Goal: Information Seeking & Learning: Learn about a topic

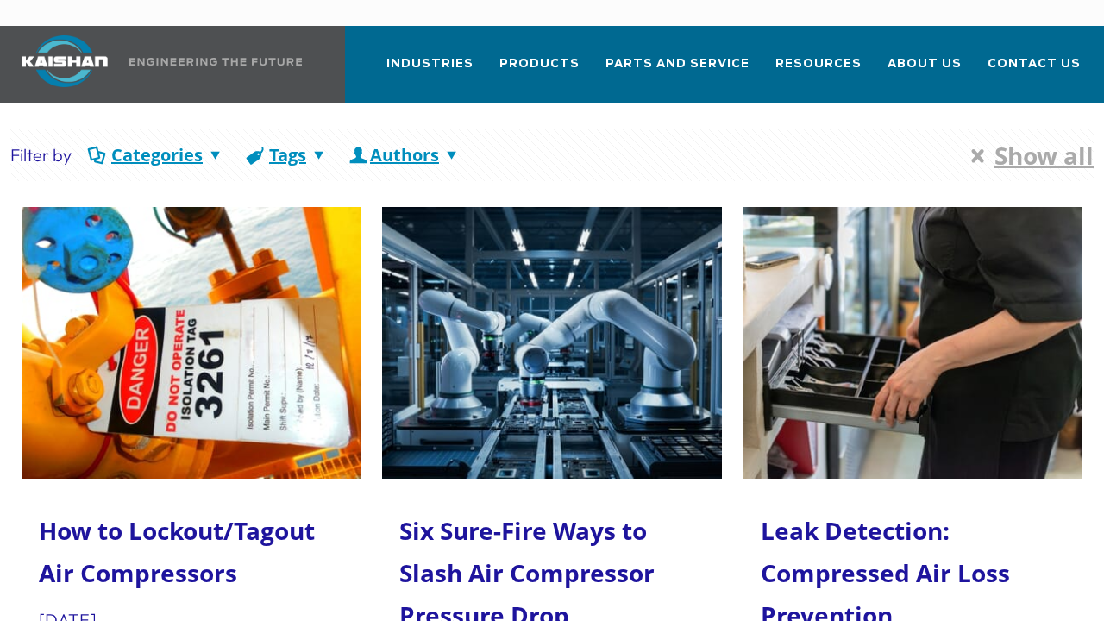
scroll to position [86, 0]
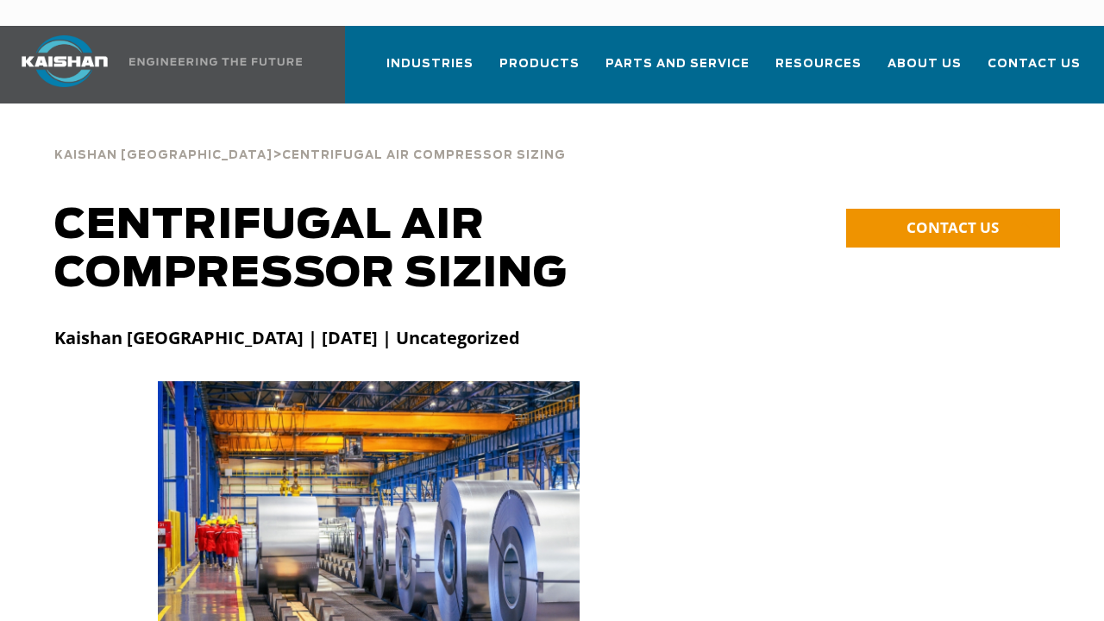
scroll to position [86, 0]
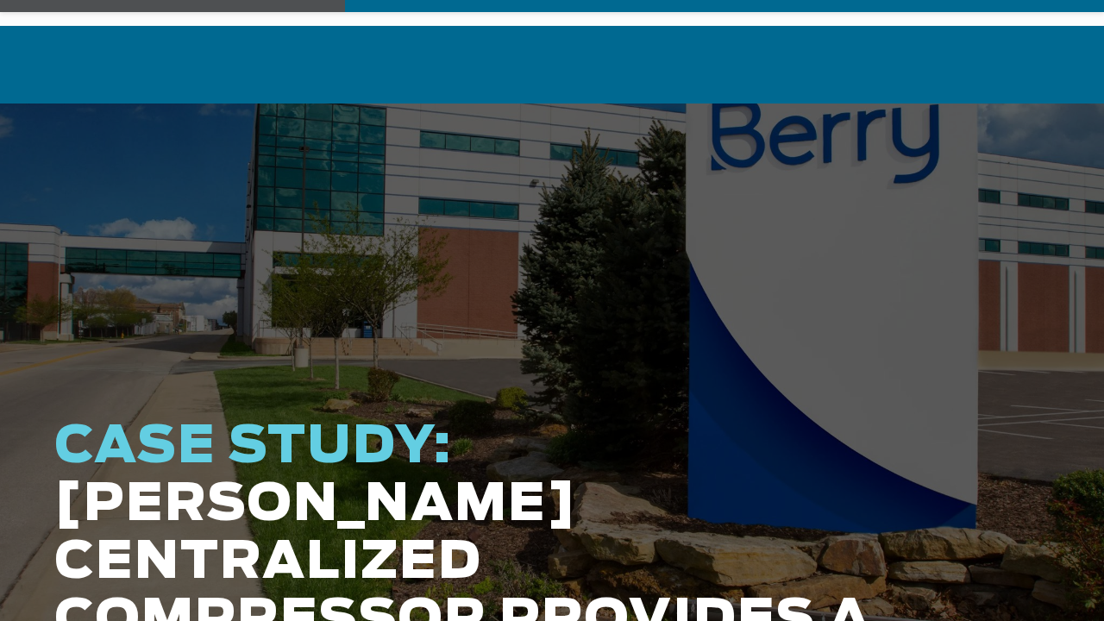
scroll to position [86, 0]
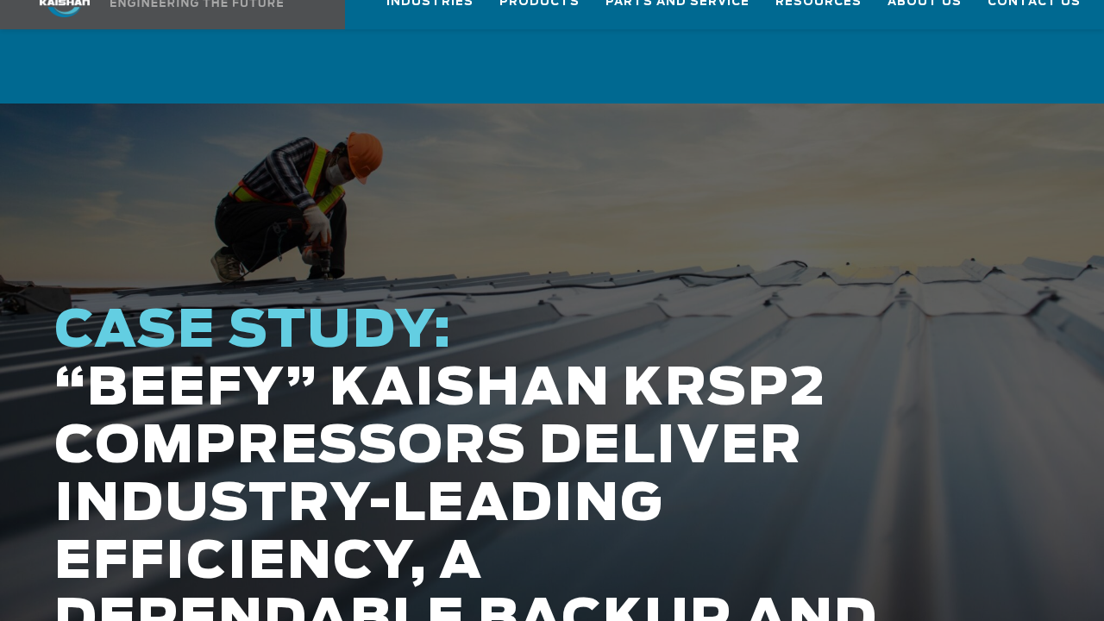
scroll to position [86, 0]
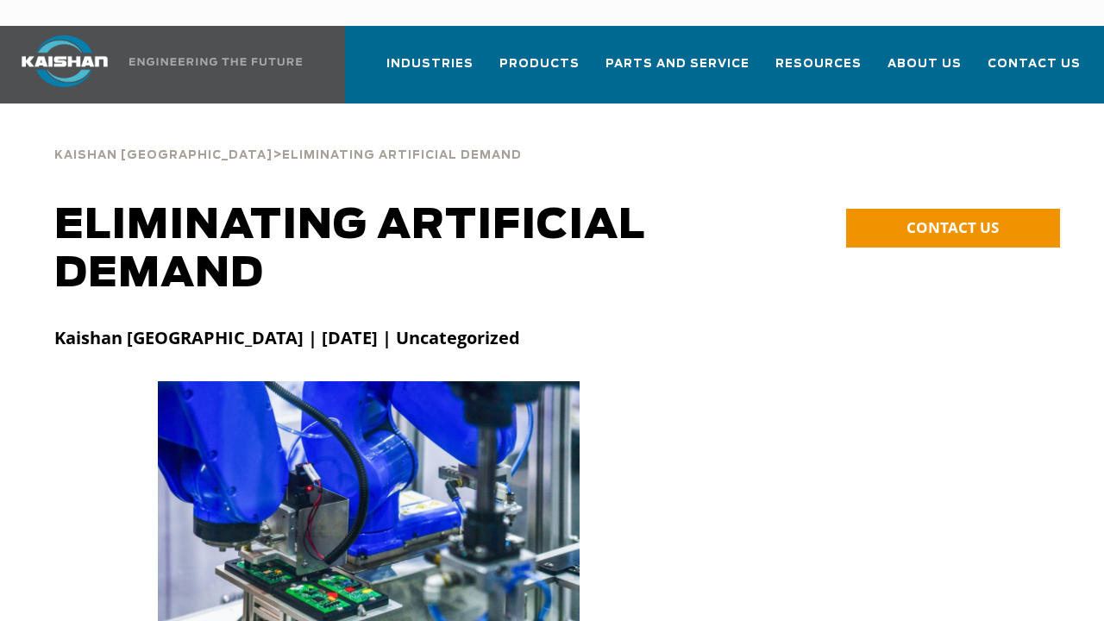
scroll to position [86, 0]
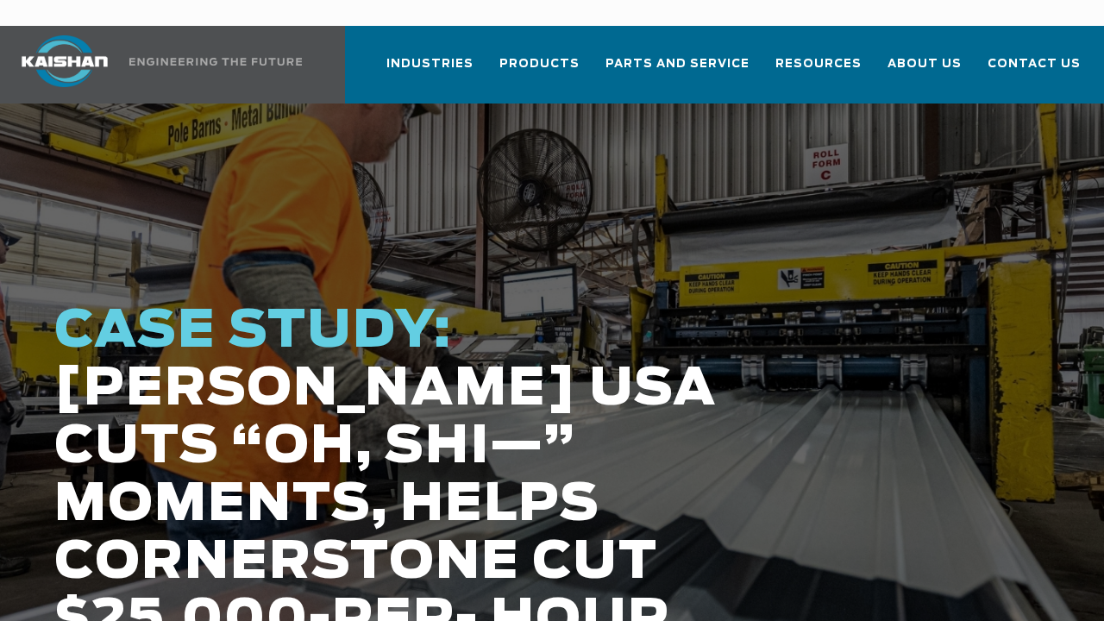
scroll to position [86, 0]
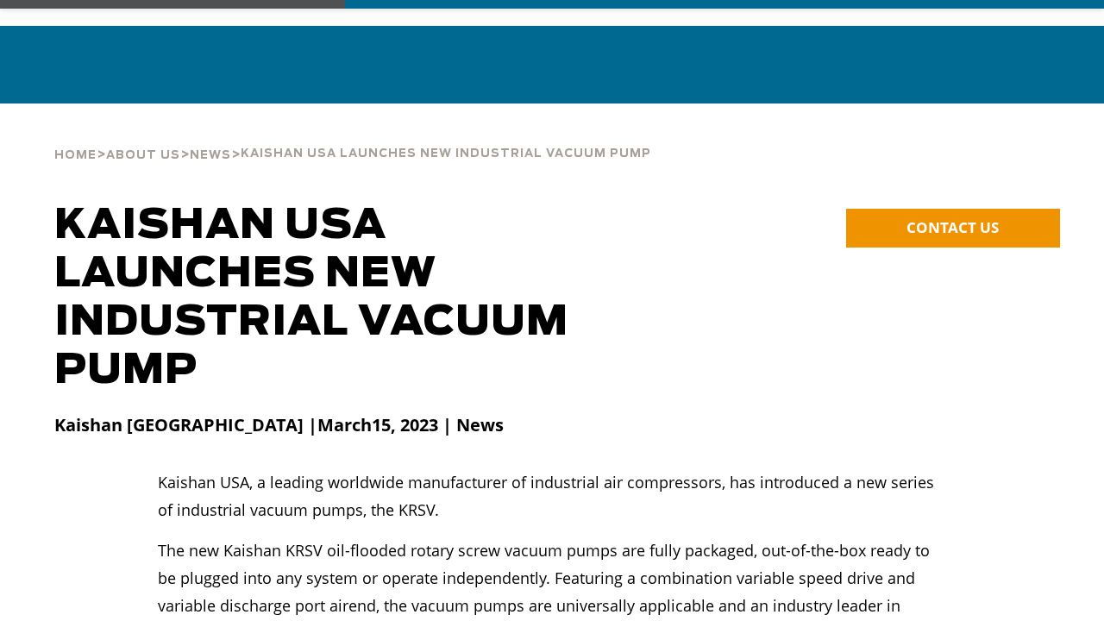
scroll to position [86, 0]
